Goal: Task Accomplishment & Management: Complete application form

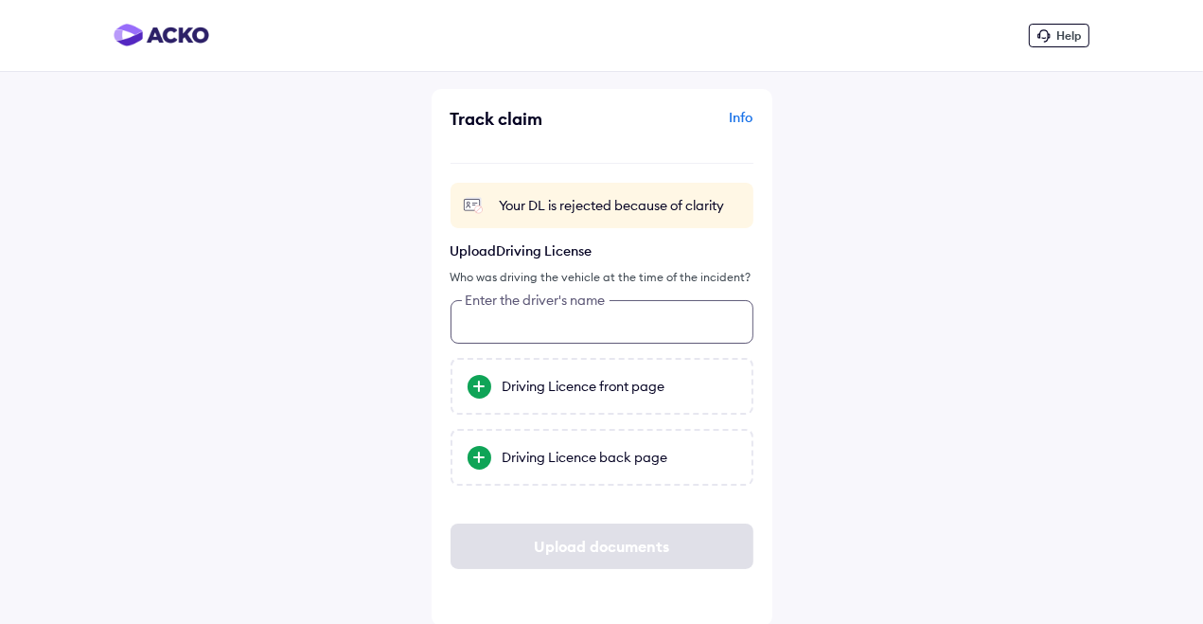
click at [550, 328] on input "text" at bounding box center [601, 322] width 303 height 44
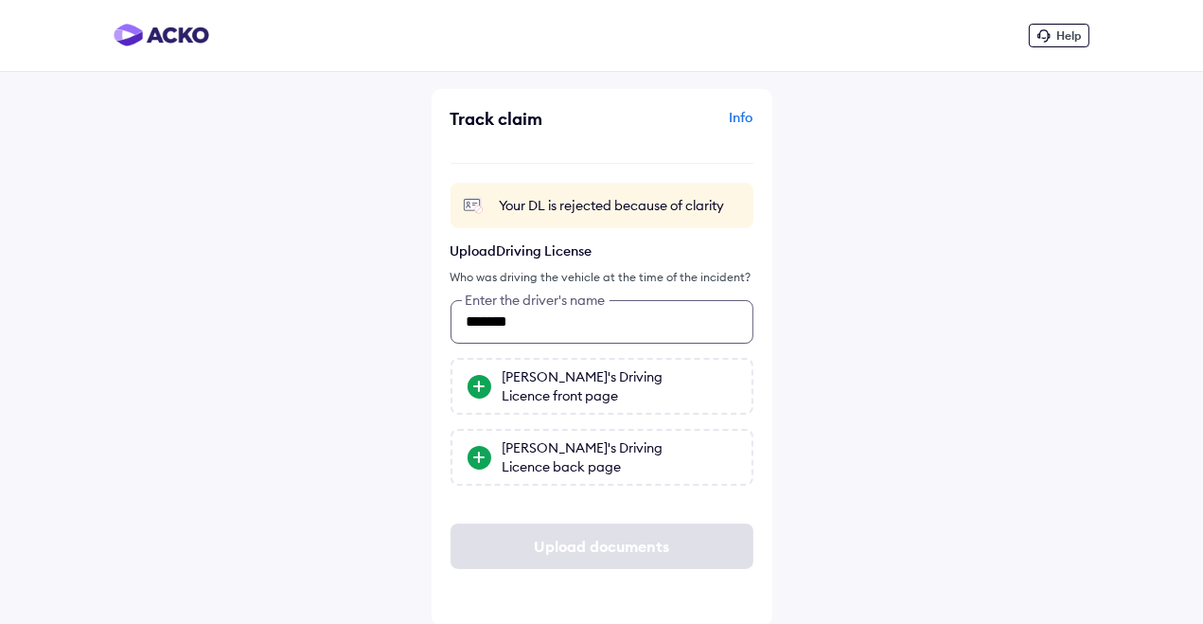
type input "*******"
click at [541, 395] on div "Bharath's Driving Licence front page" at bounding box center [620, 386] width 234 height 38
click at [0, 0] on input "Bharath's Driving Licence front page" at bounding box center [0, 0] width 0 height 0
click at [543, 441] on div "Bharath's Driving Licence back page" at bounding box center [620, 457] width 234 height 38
click at [0, 0] on input "Bharath's Driving Licence back page" at bounding box center [0, 0] width 0 height 0
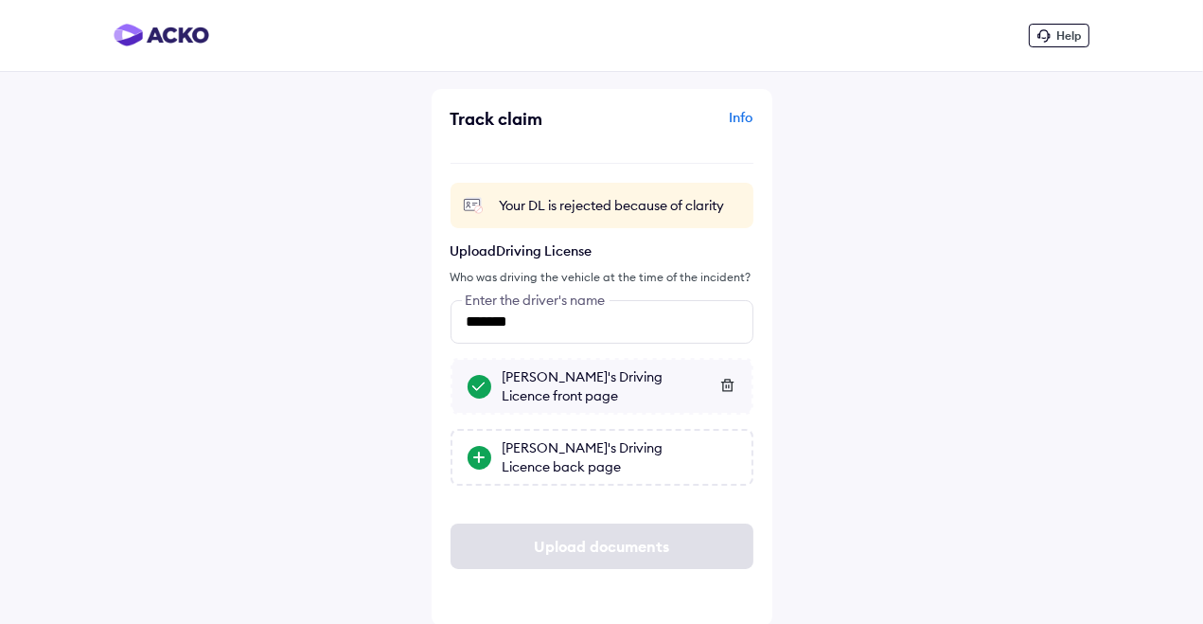
click at [728, 388] on icon at bounding box center [726, 385] width 12 height 12
click at [572, 390] on div "Bharath's Driving Licence front page" at bounding box center [620, 386] width 234 height 38
click at [0, 0] on input "Bharath's Driving Licence front page" at bounding box center [0, 0] width 0 height 0
click at [574, 450] on div "Bharath's Driving Licence back page" at bounding box center [620, 457] width 234 height 38
click at [0, 0] on input "Bharath's Driving Licence back page" at bounding box center [0, 0] width 0 height 0
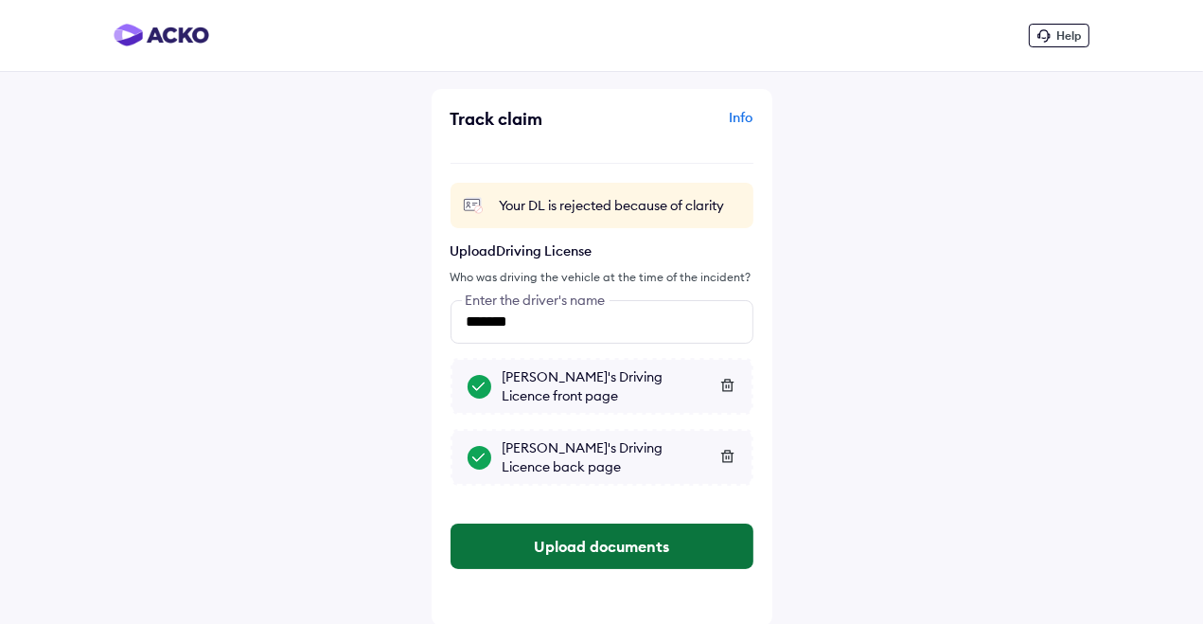
click at [591, 543] on button "Upload documents" at bounding box center [601, 545] width 303 height 45
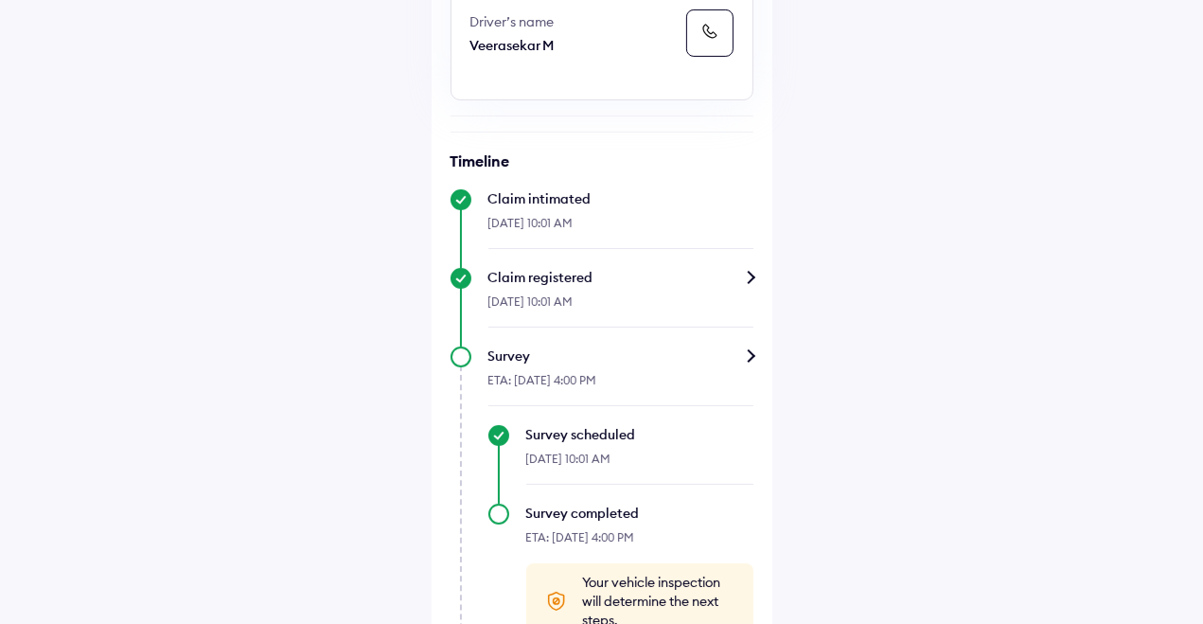
scroll to position [640, 0]
